Goal: Transaction & Acquisition: Download file/media

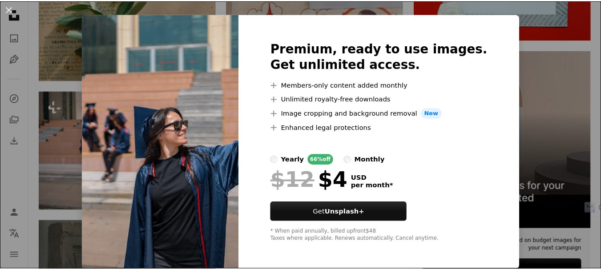
scroll to position [16, 0]
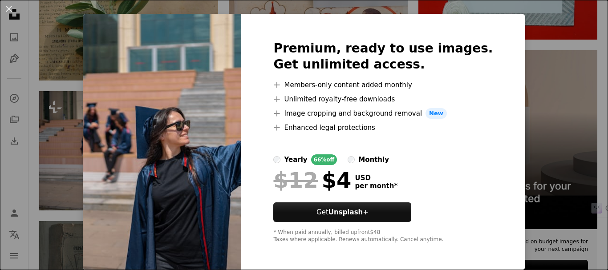
click at [564, 60] on div "An X shape Premium, ready to use images. Get unlimited access. A plus sign Memb…" at bounding box center [304, 135] width 608 height 270
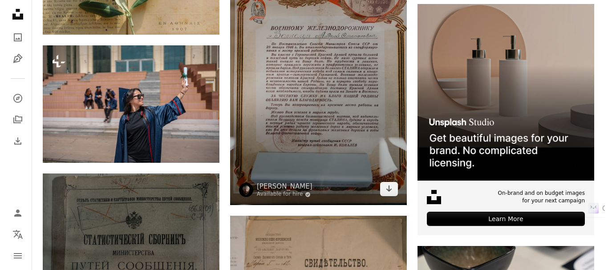
scroll to position [2482, 0]
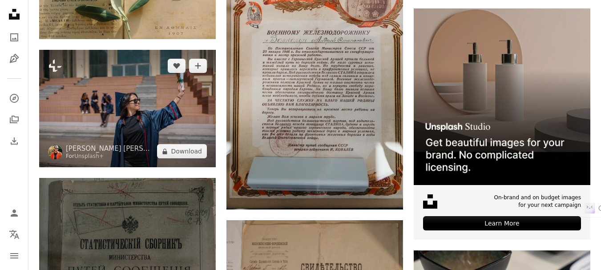
click at [134, 96] on img at bounding box center [127, 109] width 177 height 118
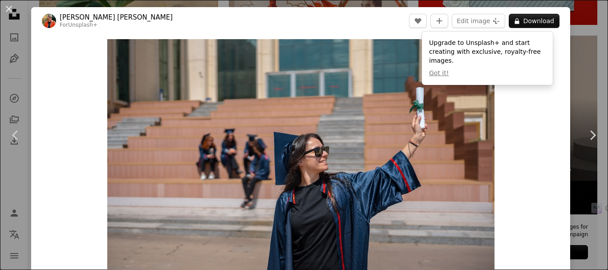
drag, startPoint x: 439, startPoint y: 63, endPoint x: 532, endPoint y: 91, distance: 97.6
click at [532, 91] on dialog "An X shape Chevron left Chevron right [PERSON_NAME] [PERSON_NAME] For Unsplash+…" at bounding box center [304, 135] width 608 height 270
click at [532, 91] on div "Zoom in" at bounding box center [300, 168] width 539 height 267
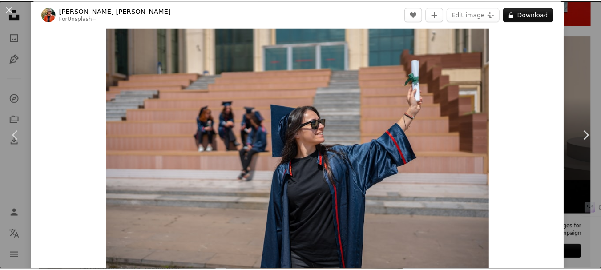
scroll to position [32, 0]
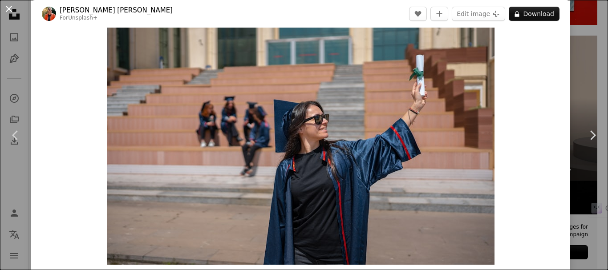
click at [8, 7] on button "An X shape" at bounding box center [9, 9] width 11 height 11
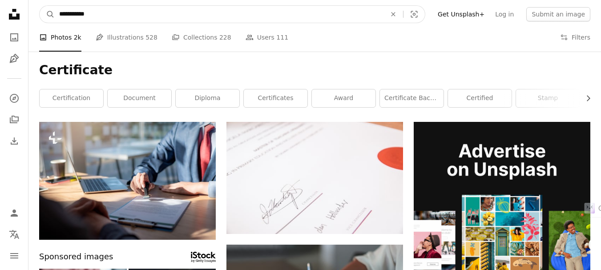
click at [117, 13] on input "**********" at bounding box center [219, 14] width 329 height 17
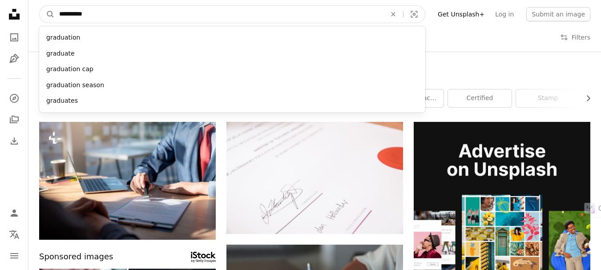
type input "**********"
click at [40, 6] on button "A magnifying glass" at bounding box center [47, 14] width 15 height 17
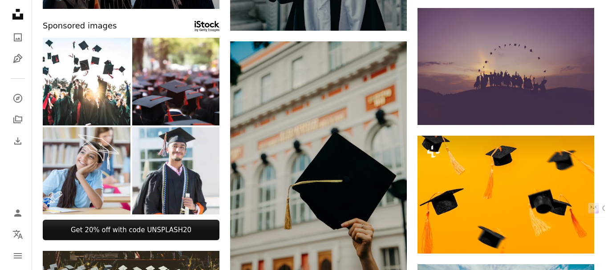
scroll to position [453, 0]
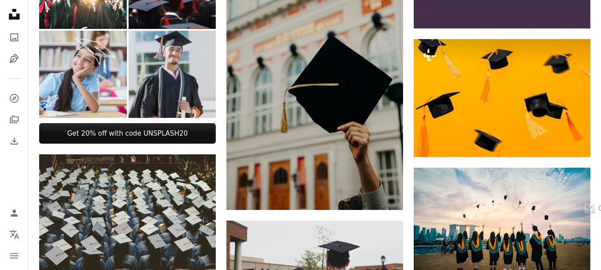
click at [178, 69] on img at bounding box center [173, 75] width 88 height 88
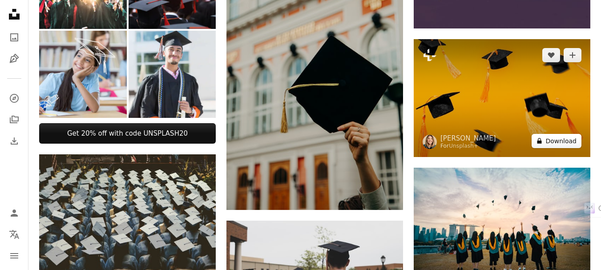
click at [563, 142] on button "A lock Download" at bounding box center [557, 141] width 50 height 14
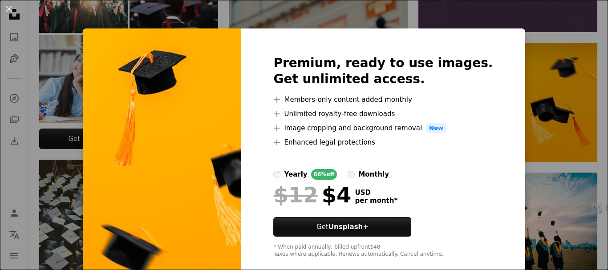
click at [530, 64] on div "An X shape Premium, ready to use images. Get unlimited access. A plus sign Memb…" at bounding box center [304, 135] width 608 height 270
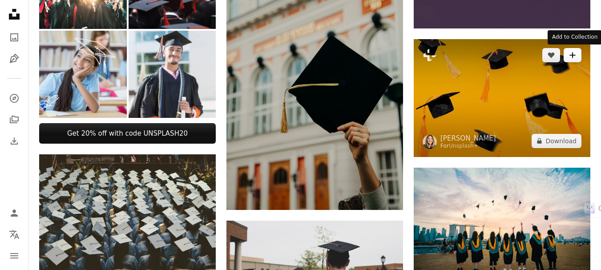
click at [579, 53] on button "A plus sign" at bounding box center [573, 55] width 18 height 14
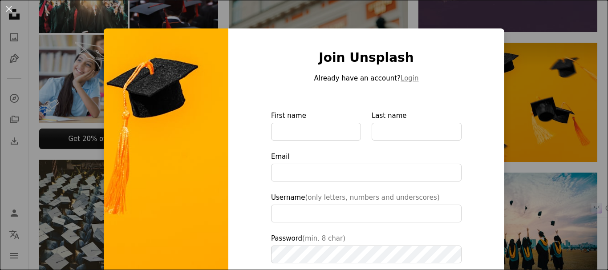
click at [542, 50] on div "An X shape Join Unsplash Already have an account? Login First name Last name Em…" at bounding box center [304, 135] width 608 height 270
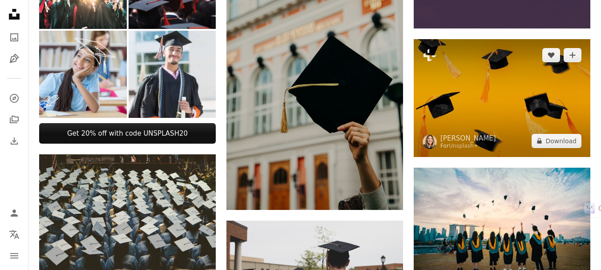
click at [506, 81] on img at bounding box center [502, 98] width 177 height 118
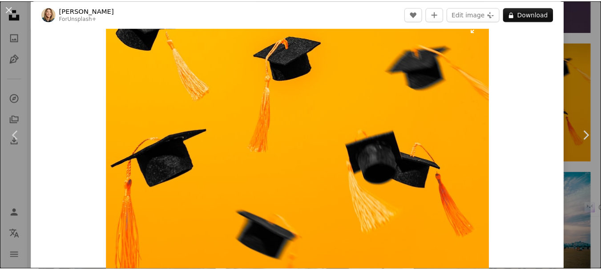
scroll to position [22, 0]
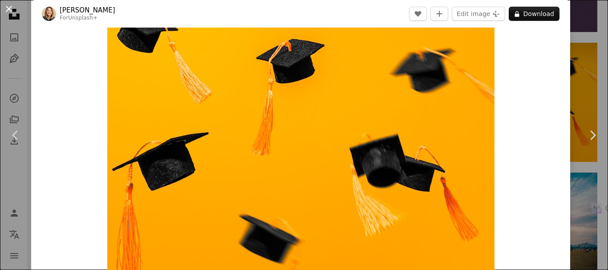
click at [10, 8] on button "An X shape" at bounding box center [9, 9] width 11 height 11
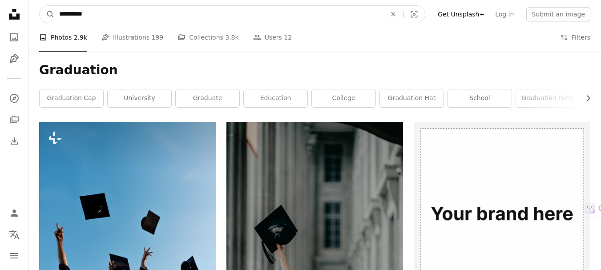
click at [77, 10] on input "**********" at bounding box center [219, 14] width 329 height 17
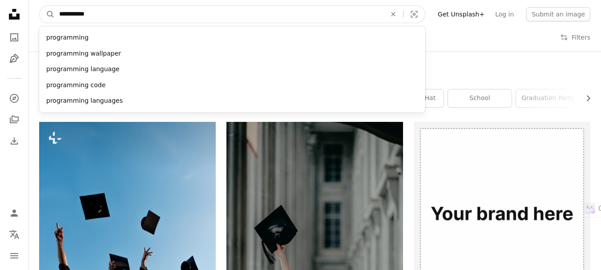
type input "**********"
click at [40, 6] on button "A magnifying glass" at bounding box center [47, 14] width 15 height 17
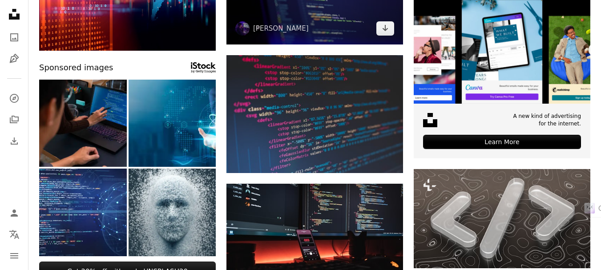
scroll to position [200, 0]
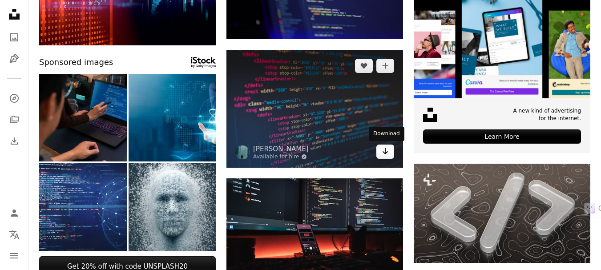
click at [383, 154] on icon "Arrow pointing down" at bounding box center [385, 151] width 7 height 11
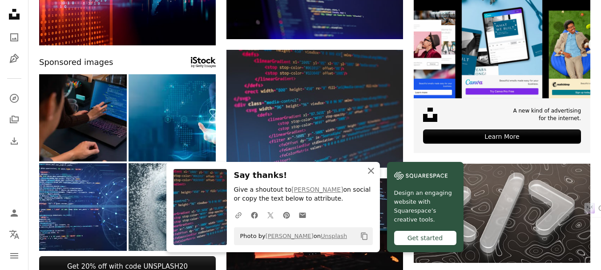
click at [372, 167] on icon "An X shape" at bounding box center [371, 171] width 11 height 11
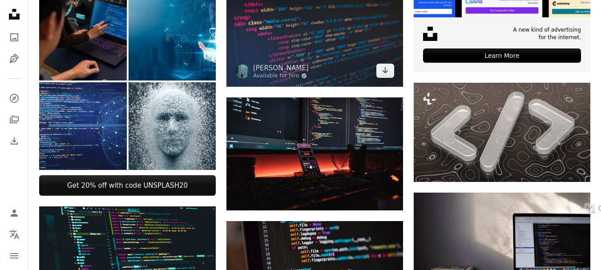
scroll to position [282, 0]
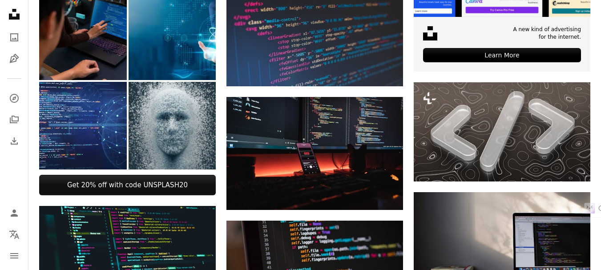
click at [180, 134] on img at bounding box center [173, 126] width 88 height 88
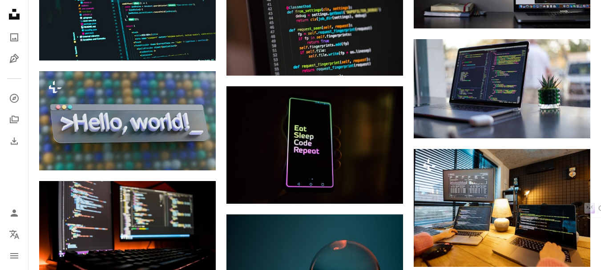
scroll to position [549, 0]
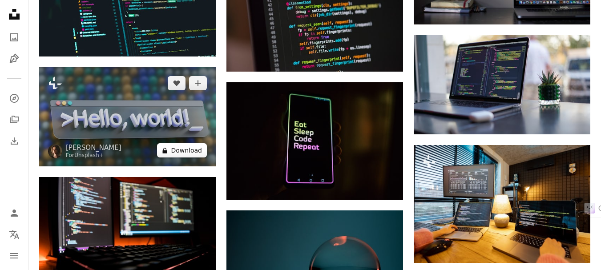
click at [177, 153] on button "A lock Download" at bounding box center [182, 150] width 50 height 14
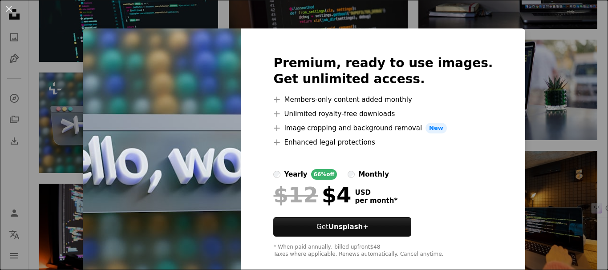
click at [552, 43] on div "An X shape Premium, ready to use images. Get unlimited access. A plus sign Memb…" at bounding box center [304, 135] width 608 height 270
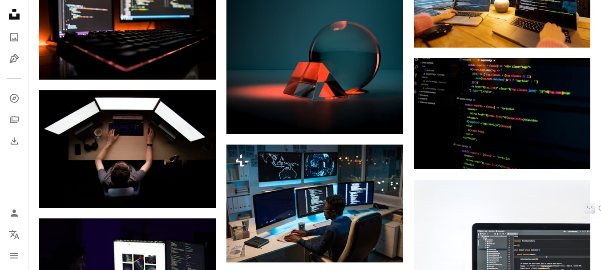
scroll to position [771, 0]
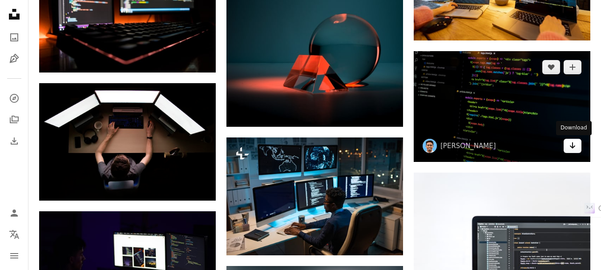
click at [570, 149] on icon "Arrow pointing down" at bounding box center [572, 145] width 7 height 11
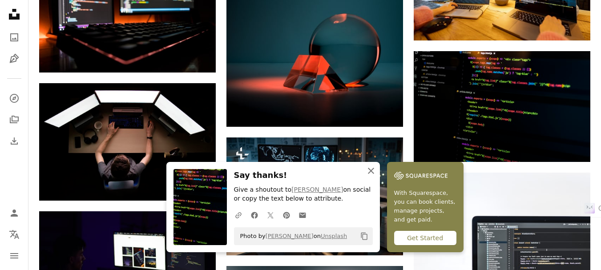
click at [372, 168] on icon "An X shape" at bounding box center [371, 171] width 11 height 11
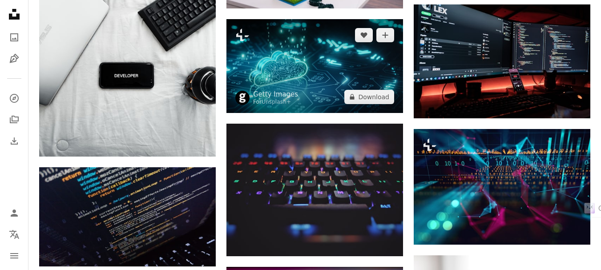
scroll to position [3464, 0]
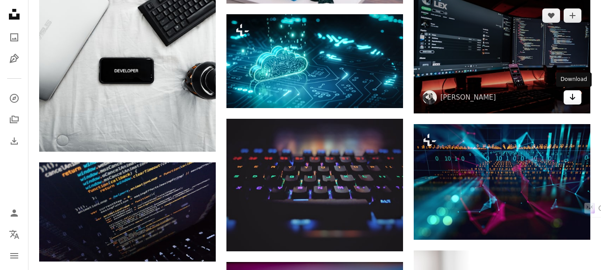
click at [573, 97] on icon "Download" at bounding box center [573, 97] width 6 height 6
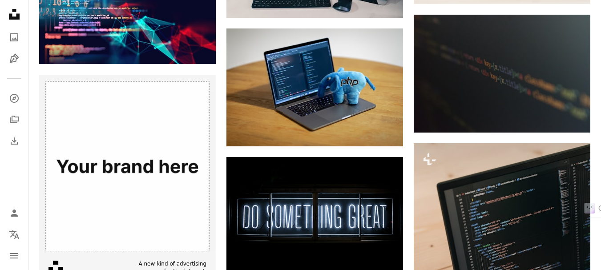
scroll to position [0, 0]
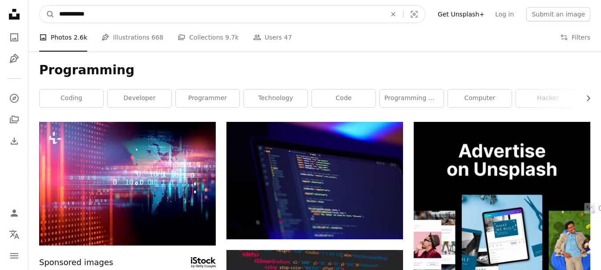
click at [60, 13] on input "**********" at bounding box center [219, 14] width 329 height 17
type input "**********"
click at [40, 6] on button "A magnifying glass" at bounding box center [47, 14] width 15 height 17
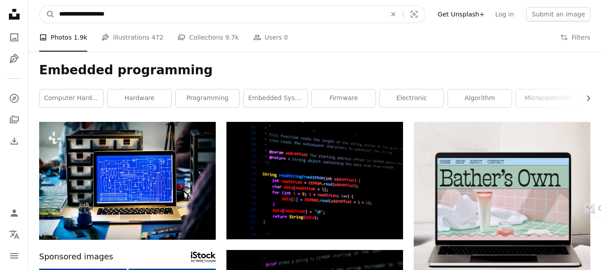
click at [148, 7] on input "**********" at bounding box center [219, 14] width 329 height 17
